Goal: Information Seeking & Learning: Check status

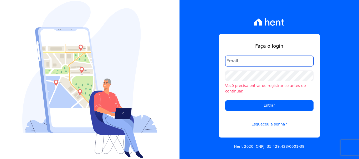
click at [274, 64] on input "email" at bounding box center [269, 61] width 88 height 11
type input "[EMAIL_ADDRESS][DOMAIN_NAME]"
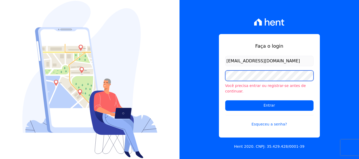
click at [225, 101] on input "Entrar" at bounding box center [269, 106] width 88 height 11
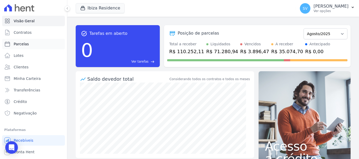
click at [28, 40] on link "Parcelas" at bounding box center [33, 44] width 63 height 11
select select
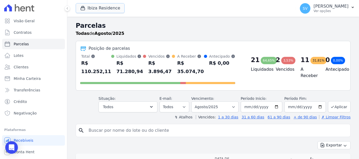
drag, startPoint x: 107, startPoint y: 6, endPoint x: 112, endPoint y: 59, distance: 52.8
click at [107, 6] on button "Ibiza Residence" at bounding box center [100, 8] width 49 height 10
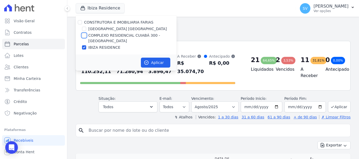
click at [84, 36] on input "COMPLEXO RESIDENCIAL CUIABÁ 300 - [GEOGRAPHIC_DATA]" at bounding box center [84, 35] width 4 height 4
checkbox input "true"
click at [85, 47] on input "IBIZA RESIDENCE" at bounding box center [84, 47] width 4 height 4
checkbox input "false"
click at [156, 60] on button "Aplicar" at bounding box center [155, 63] width 29 height 10
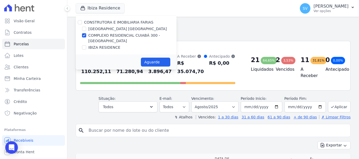
select select
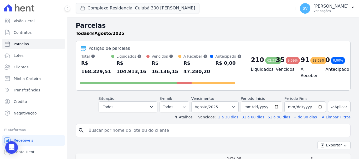
click at [136, 133] on input "search" at bounding box center [216, 131] width 263 height 11
paste input "[PERSON_NAME]"
type input "[PERSON_NAME]"
select select
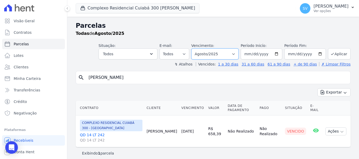
click at [213, 51] on select "Filtrar por período ──────── Todos os meses Abril/2024 Maio/2024 Junho/2024 Jul…" at bounding box center [214, 54] width 47 height 11
select select "07/2025"
click at [195, 49] on select "Filtrar por período ──────── Todos os meses Abril/2024 Maio/2024 Junho/2024 Jul…" at bounding box center [214, 54] width 47 height 11
select select
drag, startPoint x: 279, startPoint y: 132, endPoint x: 233, endPoint y: 70, distance: 77.9
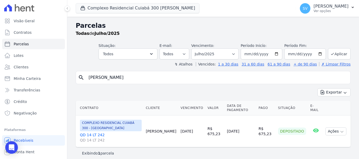
click at [298, 133] on div "Depositado" at bounding box center [292, 131] width 28 height 7
drag, startPoint x: 232, startPoint y: 56, endPoint x: 230, endPoint y: 58, distance: 3.1
click at [232, 56] on select "Filtrar por período ──────── Todos os meses Abril/2024 Maio/2024 Junho/2024 Jul…" at bounding box center [214, 54] width 47 height 11
select select "06/2025"
click at [195, 49] on select "Filtrar por período ──────── Todos os meses Abril/2024 Maio/2024 Junho/2024 Jul…" at bounding box center [214, 54] width 47 height 11
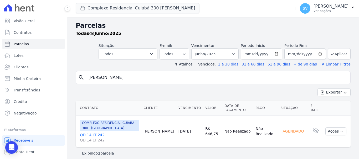
select select
drag, startPoint x: 280, startPoint y: 132, endPoint x: 157, endPoint y: 35, distance: 157.2
click at [302, 130] on div "Agendado" at bounding box center [292, 131] width 25 height 7
drag, startPoint x: 227, startPoint y: 93, endPoint x: 229, endPoint y: 96, distance: 4.0
click at [230, 96] on div "Exportar Exportar PDF Exportar CSV" at bounding box center [213, 94] width 275 height 12
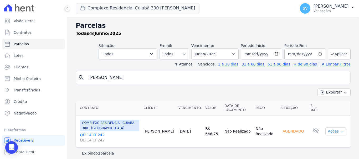
click at [328, 129] on button "Ações" at bounding box center [335, 132] width 21 height 8
drag, startPoint x: 268, startPoint y: 106, endPoint x: 253, endPoint y: 85, distance: 25.8
click at [268, 106] on th "Pago" at bounding box center [265, 108] width 25 height 15
click at [245, 55] on input "[DATE]" at bounding box center [261, 54] width 41 height 11
click at [225, 51] on select "Filtrar por período ──────── Todos os meses Abril/2024 Maio/2024 Junho/2024 Jul…" at bounding box center [214, 54] width 47 height 11
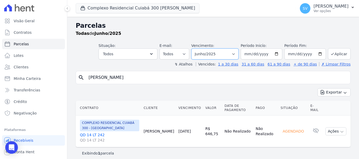
select select "07/2025"
click at [195, 49] on select "Filtrar por período ──────── Todos os meses Abril/2024 Maio/2024 Junho/2024 Jul…" at bounding box center [214, 54] width 47 height 11
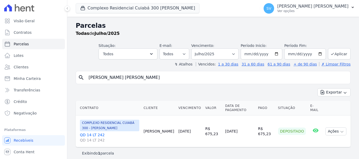
select select
drag, startPoint x: 277, startPoint y: 133, endPoint x: 293, endPoint y: 122, distance: 19.7
click at [302, 134] on td "Depositado" at bounding box center [292, 132] width 32 height 32
click at [268, 101] on th "Pago" at bounding box center [266, 108] width 20 height 15
click at [35, 66] on link "Clientes" at bounding box center [33, 67] width 63 height 11
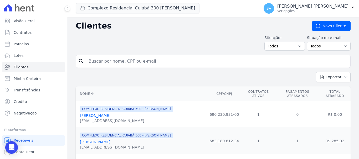
click at [159, 64] on input "search" at bounding box center [216, 61] width 263 height 11
drag, startPoint x: 159, startPoint y: 64, endPoint x: 121, endPoint y: 55, distance: 38.8
click at [126, 58] on input "search" at bounding box center [216, 61] width 263 height 11
click at [175, 55] on div "search" at bounding box center [213, 61] width 275 height 13
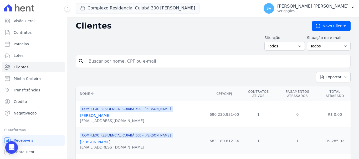
click at [176, 60] on input "search" at bounding box center [216, 61] width 263 height 11
paste input "[PERSON_NAME]"
type input "[PERSON_NAME]"
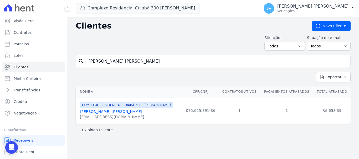
click at [224, 133] on div "Exibindo 1 cliente" at bounding box center [213, 130] width 275 height 12
click at [101, 112] on link "[PERSON_NAME]" at bounding box center [111, 112] width 62 height 4
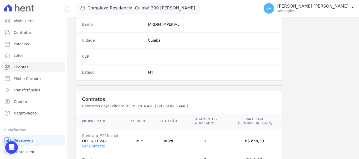
scroll to position [332, 0]
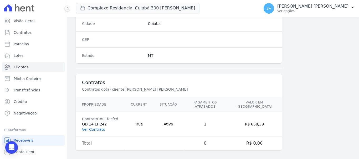
click at [101, 128] on link "Ver Contrato" at bounding box center [93, 130] width 23 height 4
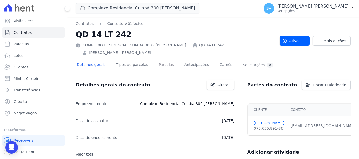
click at [160, 59] on link "Parcelas" at bounding box center [166, 66] width 17 height 14
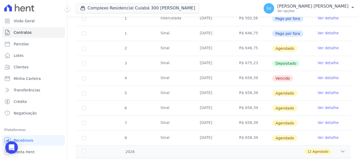
scroll to position [100, 0]
